Goal: Task Accomplishment & Management: Manage account settings

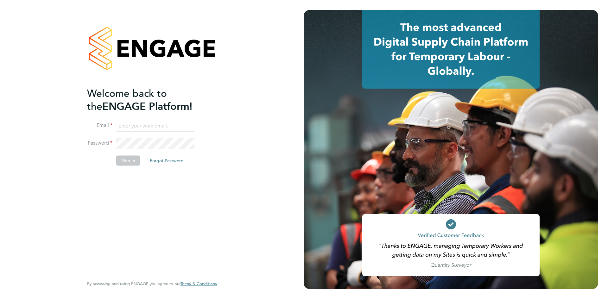
type input "catherine.arnold@torus.co.uk"
click at [131, 156] on button "Sign In" at bounding box center [128, 161] width 24 height 10
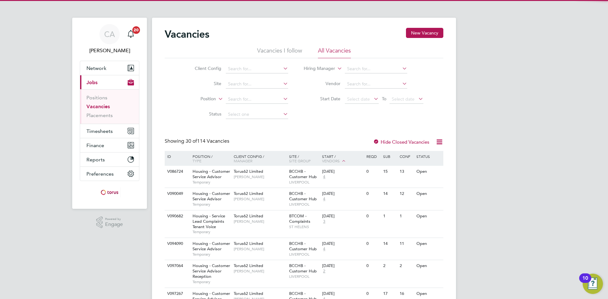
click at [273, 52] on li "Vacancies I follow" at bounding box center [279, 52] width 45 height 11
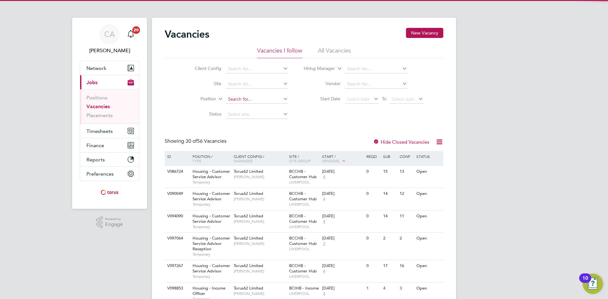
click at [238, 101] on input at bounding box center [257, 99] width 62 height 9
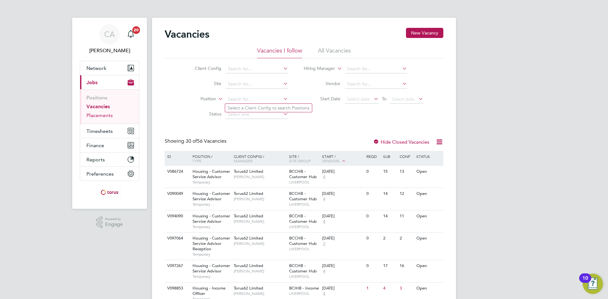
click at [98, 114] on link "Placements" at bounding box center [99, 115] width 26 height 6
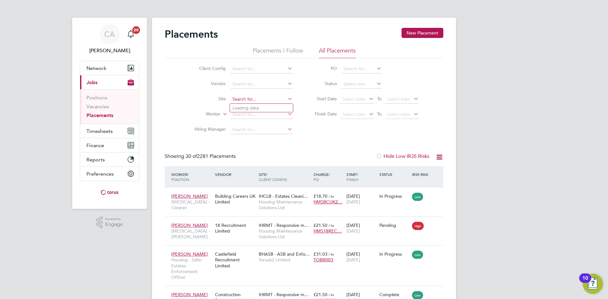
click at [241, 98] on input at bounding box center [261, 99] width 62 height 9
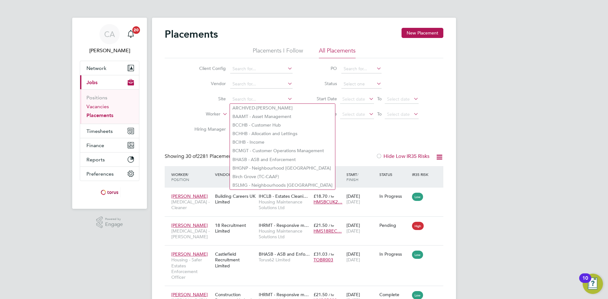
click at [103, 108] on link "Vacancies" at bounding box center [97, 107] width 22 height 6
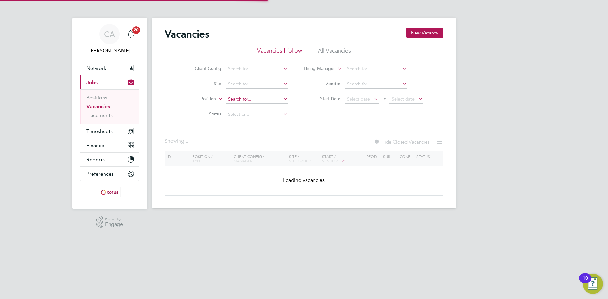
click at [250, 99] on input at bounding box center [257, 99] width 62 height 9
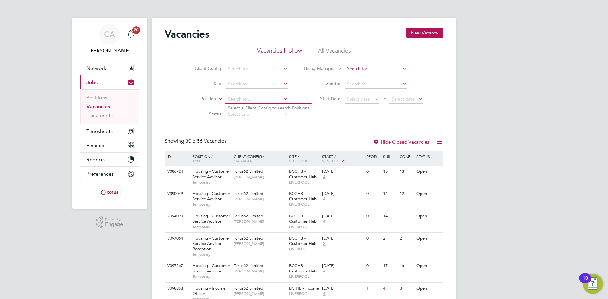
click at [355, 70] on input at bounding box center [376, 69] width 62 height 9
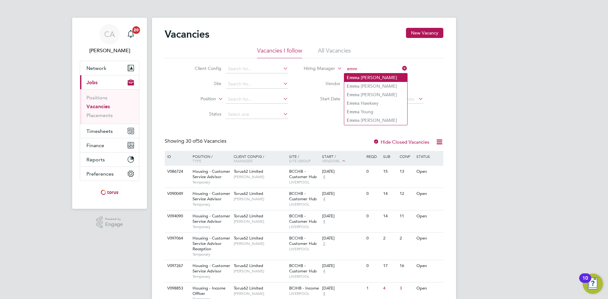
click at [358, 76] on li "Emm a Roberts" at bounding box center [375, 77] width 63 height 9
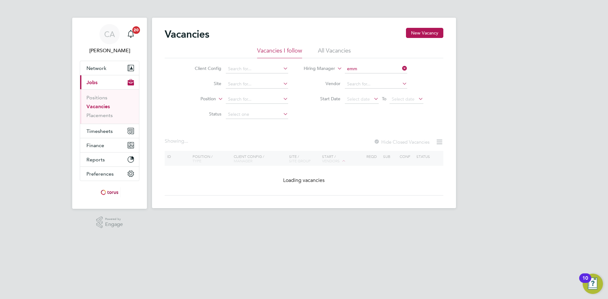
type input "Emma Roberts"
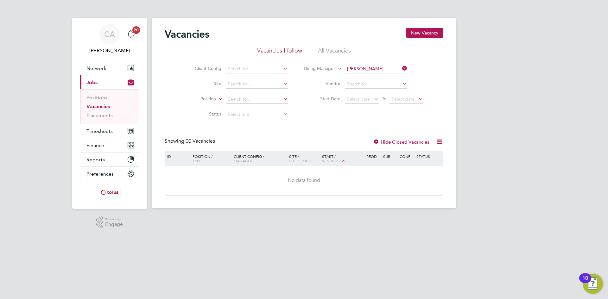
click at [346, 50] on li "All Vacancies" at bounding box center [334, 52] width 33 height 11
click at [401, 68] on icon at bounding box center [401, 68] width 0 height 9
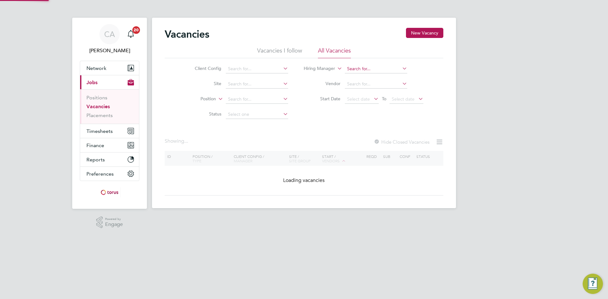
click at [386, 70] on input at bounding box center [376, 69] width 62 height 9
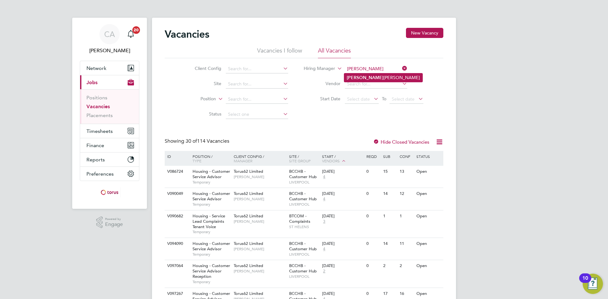
click at [388, 77] on li "Ann-Ma rie Robertson" at bounding box center [383, 77] width 78 height 9
type input "Ann-Marie Robertson"
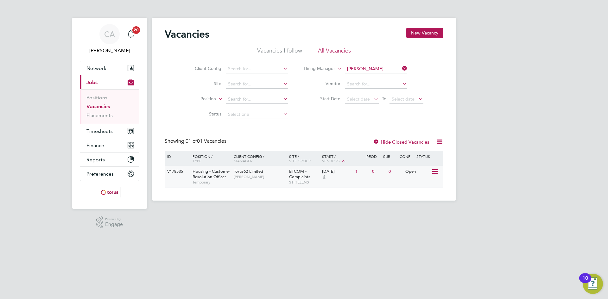
click at [267, 173] on div "Torus62 Limited Ann-Marie Robertson" at bounding box center [259, 174] width 55 height 16
click at [401, 68] on icon at bounding box center [401, 68] width 0 height 9
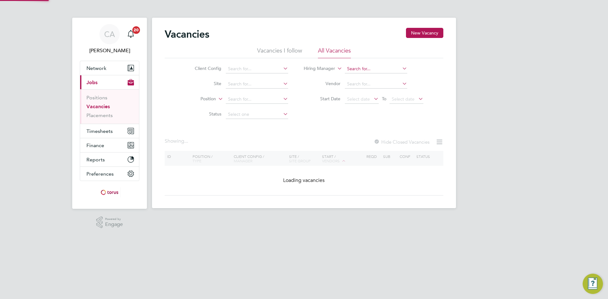
click at [381, 67] on input at bounding box center [376, 69] width 62 height 9
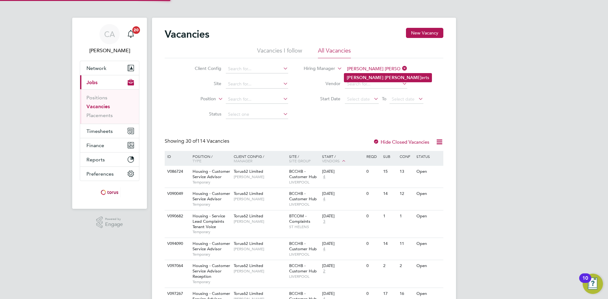
click at [380, 78] on li "Emma Rob erts" at bounding box center [387, 77] width 87 height 9
type input "Emma Roberts"
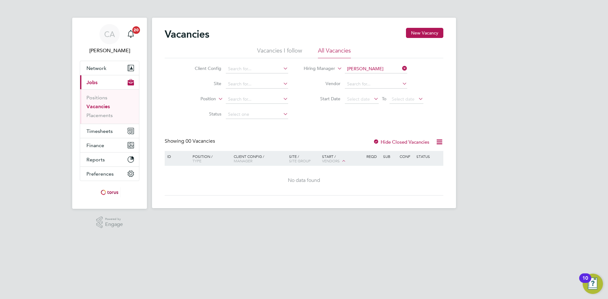
click at [401, 67] on icon at bounding box center [401, 68] width 0 height 9
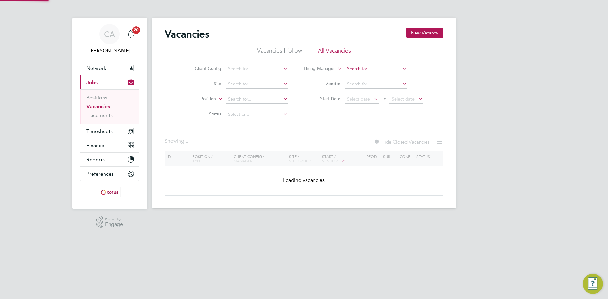
click at [382, 67] on input at bounding box center [376, 69] width 62 height 9
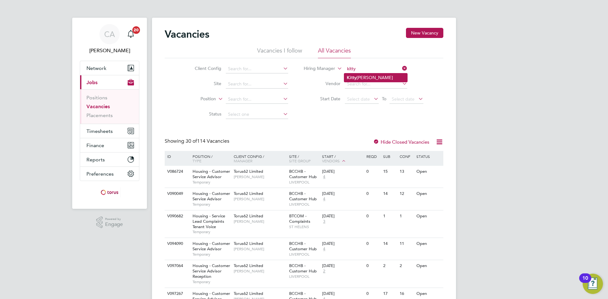
click at [375, 76] on li "Kitty Wong" at bounding box center [375, 77] width 63 height 9
type input "Kitty Wong"
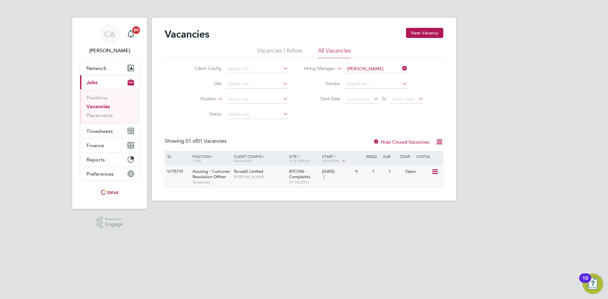
click at [275, 174] on span "Kitty Wong" at bounding box center [260, 176] width 52 height 5
click at [240, 100] on input at bounding box center [257, 99] width 62 height 9
click at [101, 112] on li "Vacancies" at bounding box center [109, 108] width 47 height 9
click at [91, 115] on link "Placements" at bounding box center [99, 115] width 26 height 6
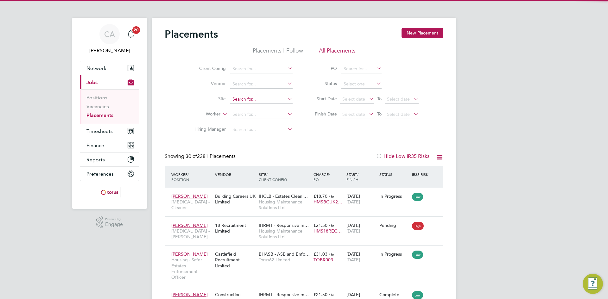
scroll to position [24, 55]
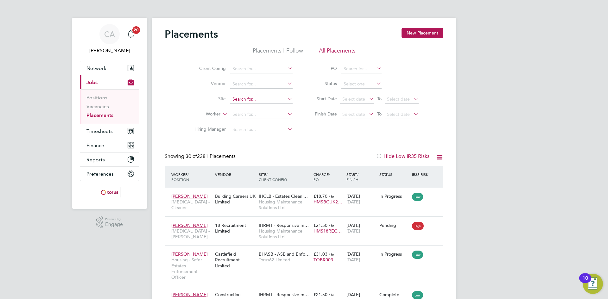
click at [242, 98] on input at bounding box center [261, 99] width 62 height 9
click at [210, 121] on li "Worker" at bounding box center [240, 114] width 119 height 15
click at [258, 111] on input at bounding box center [261, 114] width 62 height 9
type input "hunt"
click at [258, 114] on input at bounding box center [261, 114] width 62 height 9
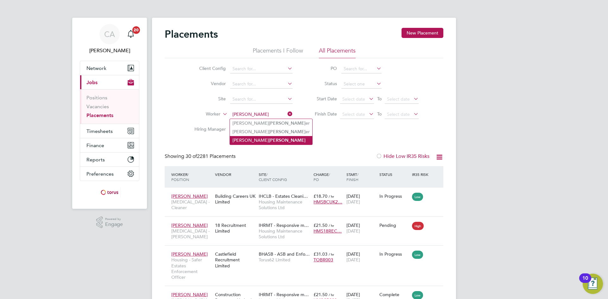
click at [257, 139] on li "Catherine Kelly Hunt" at bounding box center [271, 140] width 82 height 9
type input "[PERSON_NAME] [PERSON_NAME]"
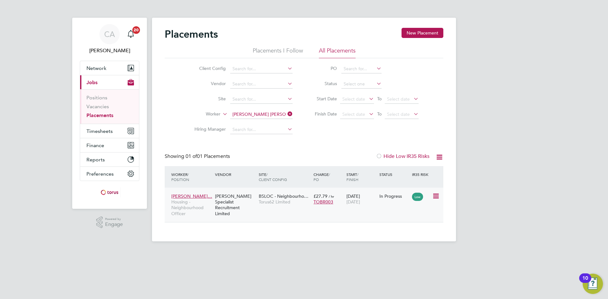
click at [237, 201] on div "[PERSON_NAME] Specialist Recruitment Limited" at bounding box center [235, 204] width 44 height 29
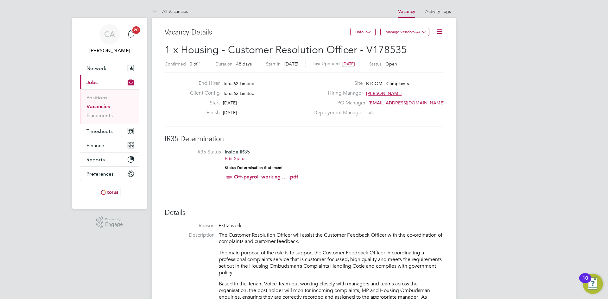
click at [366, 176] on li "IR35 Status Inside IR35 Edit Status Status Determination Statement Off-payroll …" at bounding box center [304, 166] width 266 height 34
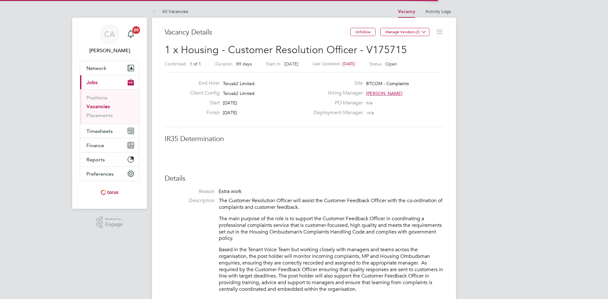
scroll to position [19, 44]
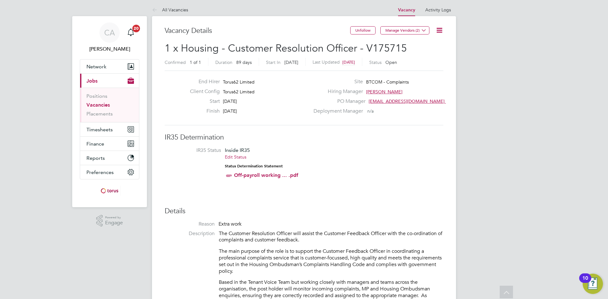
scroll to position [0, 0]
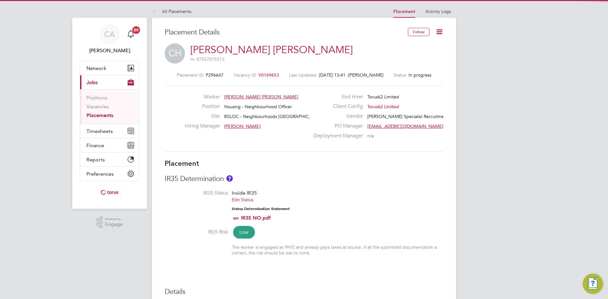
click at [438, 35] on icon at bounding box center [439, 32] width 8 height 8
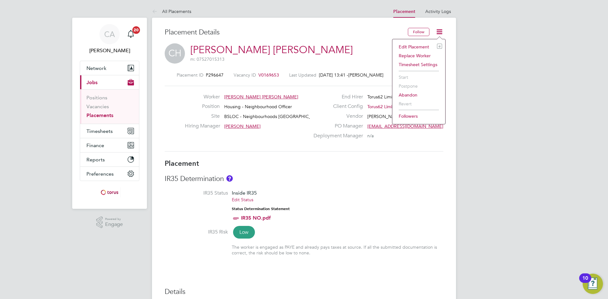
click at [423, 45] on li "Edit Placement e" at bounding box center [418, 46] width 47 height 9
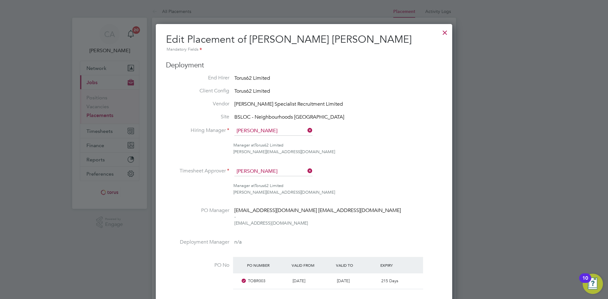
click at [405, 208] on li "PO Manager [EMAIL_ADDRESS][DOMAIN_NAME] [EMAIL_ADDRESS][DOMAIN_NAME] - [EMAIL_A…" at bounding box center [304, 223] width 276 height 32
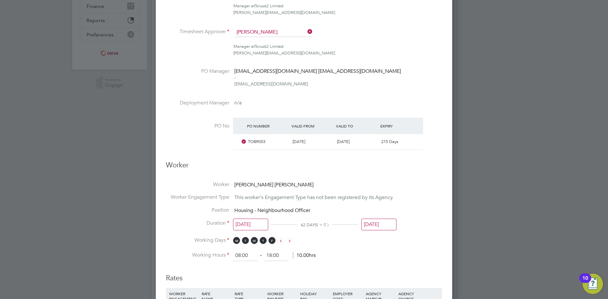
click at [368, 223] on input "[DATE]" at bounding box center [378, 225] width 35 height 12
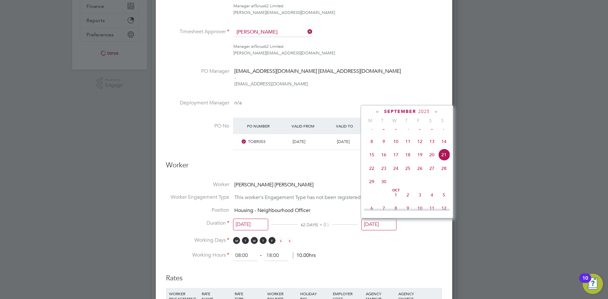
click at [383, 188] on span "30" at bounding box center [384, 182] width 12 height 12
type input "[DATE]"
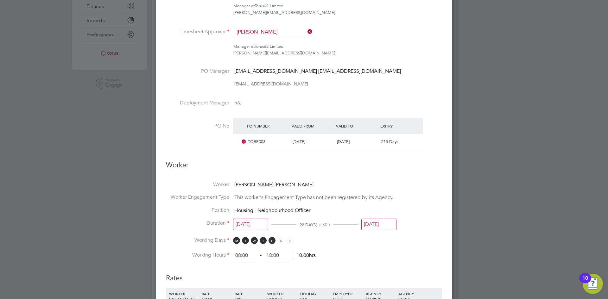
click at [439, 236] on li "Duration [DATE] 92 DAYS ( + 30 ) [DATE]" at bounding box center [304, 228] width 276 height 17
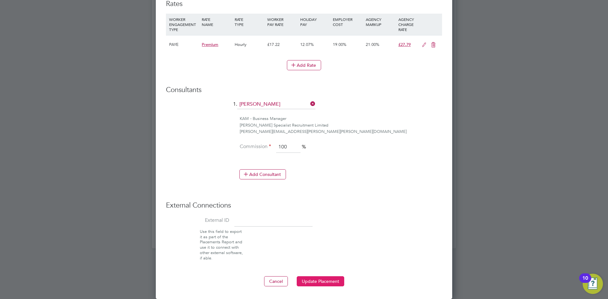
click at [315, 283] on button "Update Placement" at bounding box center [320, 281] width 47 height 10
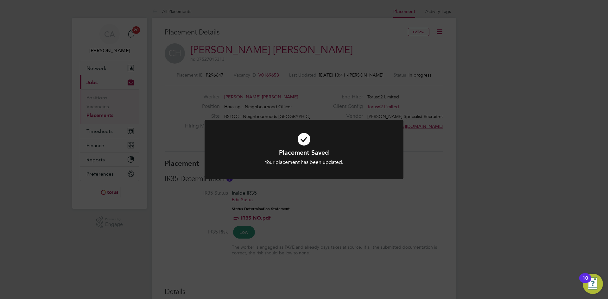
click at [267, 75] on div "Placement Saved Your placement has been updated. Cancel Okay" at bounding box center [304, 149] width 608 height 299
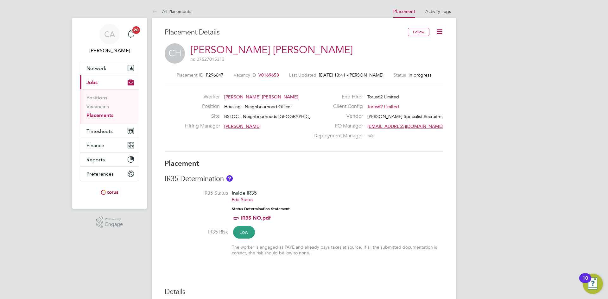
click at [267, 75] on span "V0169653" at bounding box center [268, 75] width 21 height 6
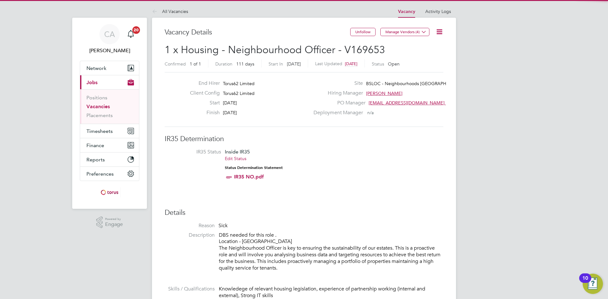
click at [438, 30] on icon at bounding box center [439, 32] width 8 height 8
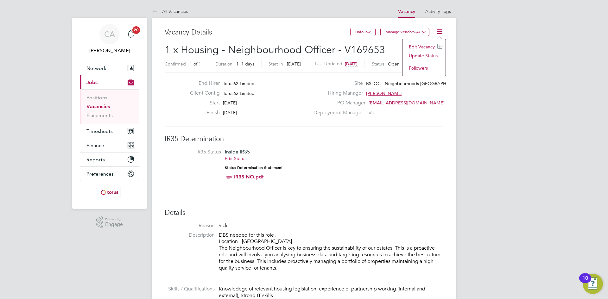
click at [419, 46] on li "Edit Vacancy e" at bounding box center [423, 46] width 37 height 9
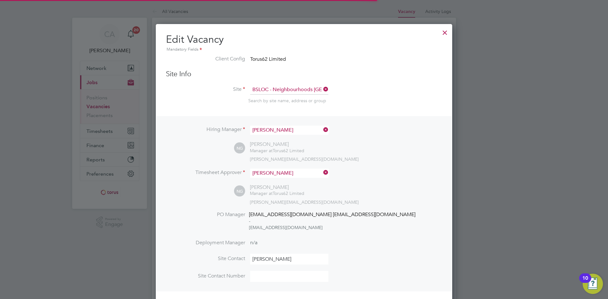
click at [432, 178] on li "Timesheet Approver [PERSON_NAME]" at bounding box center [304, 177] width 276 height 16
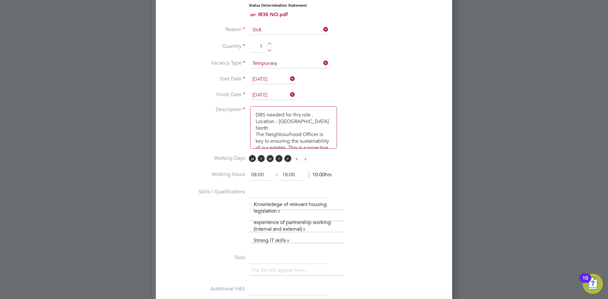
click at [289, 94] on icon at bounding box center [289, 94] width 0 height 9
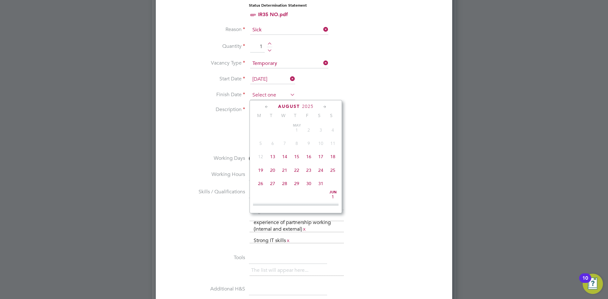
click at [281, 94] on input at bounding box center [272, 95] width 45 height 9
click at [272, 196] on span "30" at bounding box center [273, 190] width 12 height 12
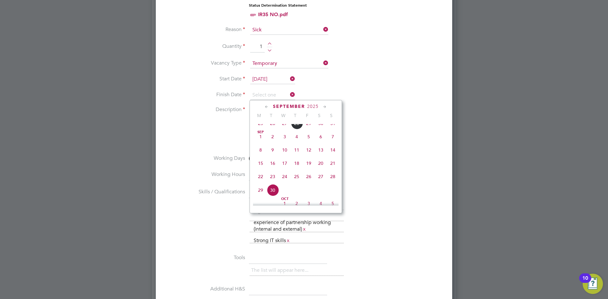
type input "[DATE]"
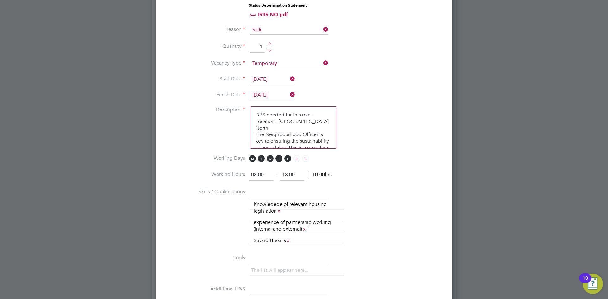
click at [431, 227] on div "The list will appear here... Knowledege of relevant housing legislation x exper…" at bounding box center [345, 222] width 192 height 47
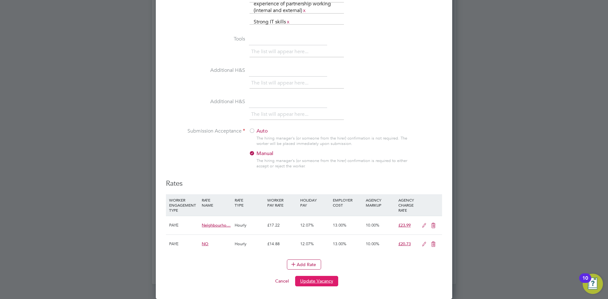
click at [323, 278] on button "Update Vacancy" at bounding box center [316, 281] width 43 height 10
